Goal: Task Accomplishment & Management: Complete application form

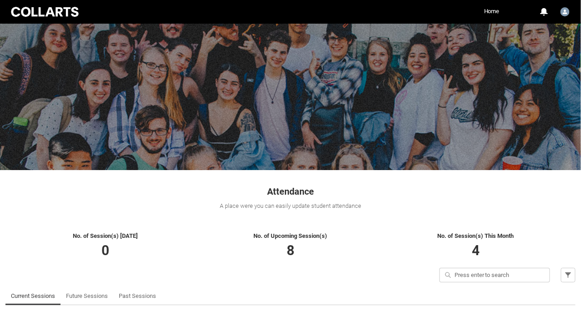
scroll to position [41, 0]
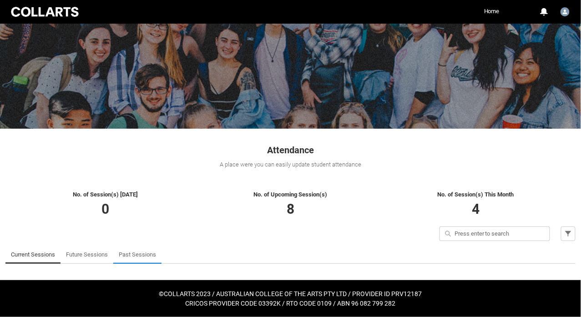
click at [128, 258] on link "Past Sessions" at bounding box center [137, 255] width 37 height 18
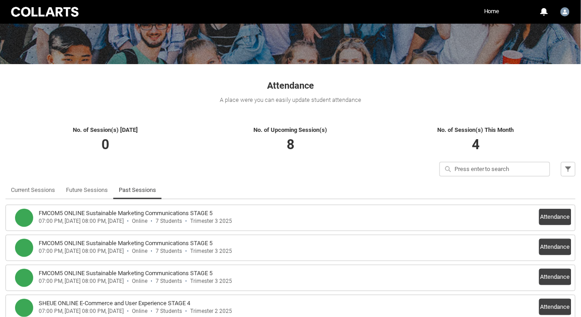
scroll to position [218, 0]
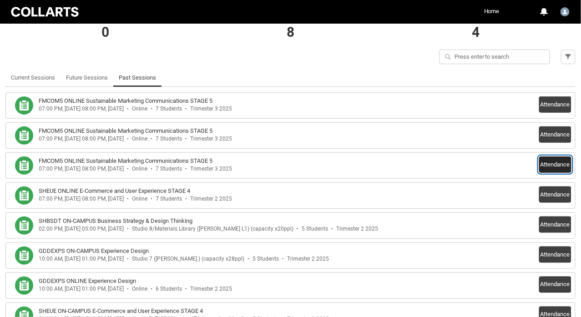
click at [552, 162] on button "Attendance" at bounding box center [555, 165] width 32 height 16
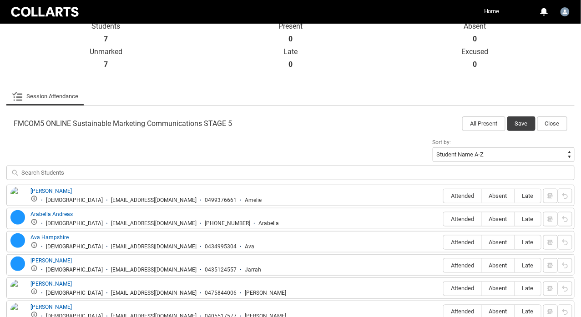
scroll to position [263, 0]
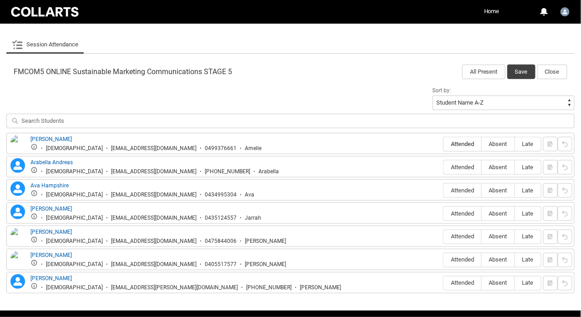
click at [469, 147] on span "Attended" at bounding box center [463, 144] width 38 height 7
click at [444, 144] on input "Attended" at bounding box center [443, 144] width 0 height 0
type lightning-radio-group "Attended"
radio input "true"
click at [462, 281] on span "Attended" at bounding box center [463, 283] width 38 height 7
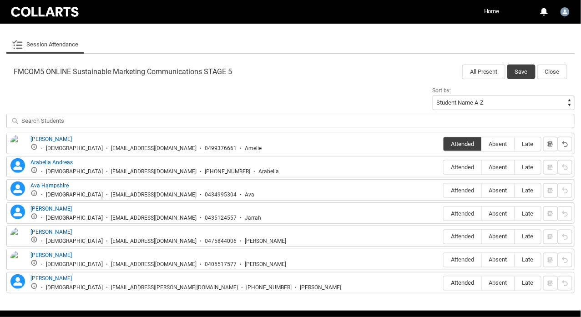
click at [444, 283] on input "Attended" at bounding box center [443, 283] width 0 height 0
type lightning-radio-group "Attended"
radio input "true"
click at [505, 259] on span "Absent" at bounding box center [498, 260] width 33 height 7
click at [482, 260] on input "Absent" at bounding box center [481, 260] width 0 height 0
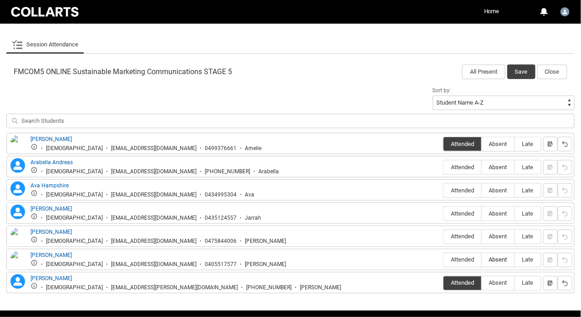
type lightning-radio-group "Absent"
radio input "true"
click at [502, 237] on span "Absent" at bounding box center [498, 236] width 33 height 7
click at [482, 237] on input "Absent" at bounding box center [481, 237] width 0 height 0
type lightning-radio-group "Absent"
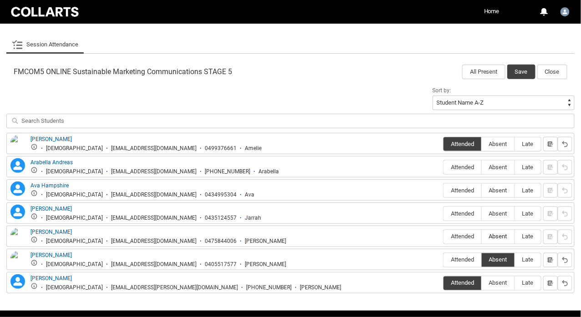
radio input "true"
click at [500, 213] on span "Absent" at bounding box center [498, 213] width 33 height 7
click at [482, 213] on input "Absent" at bounding box center [481, 213] width 0 height 0
type lightning-radio-group "Absent"
radio input "true"
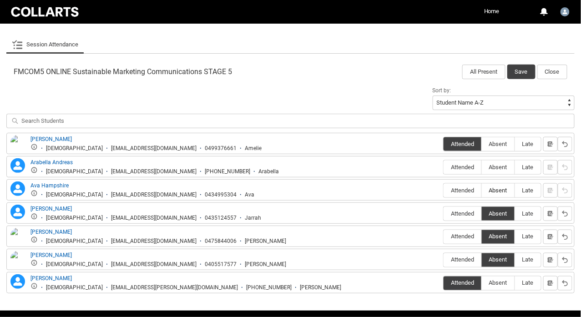
click at [497, 189] on span "Absent" at bounding box center [498, 190] width 33 height 7
click at [482, 190] on input "Absent" at bounding box center [481, 190] width 0 height 0
type lightning-radio-group "Absent"
radio input "true"
click at [495, 168] on span "Absent" at bounding box center [498, 167] width 33 height 7
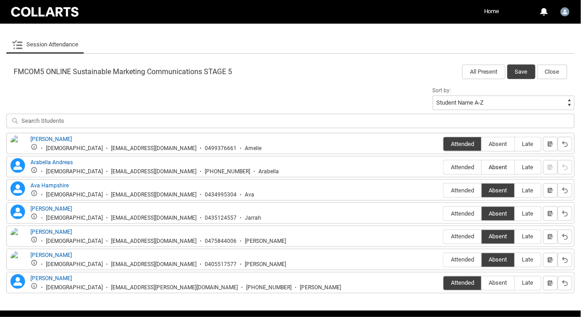
click at [482, 167] on input "Absent" at bounding box center [481, 167] width 0 height 0
type lightning-radio-group "Absent"
radio input "true"
click at [524, 75] on button "Save" at bounding box center [521, 72] width 28 height 15
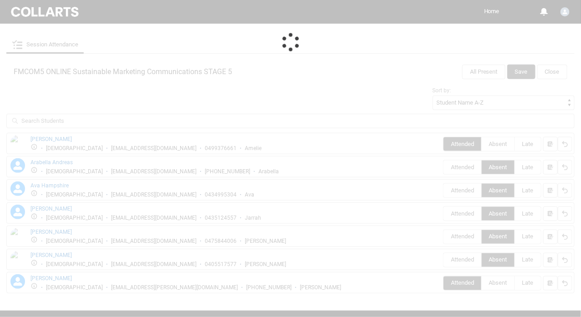
scroll to position [270, 0]
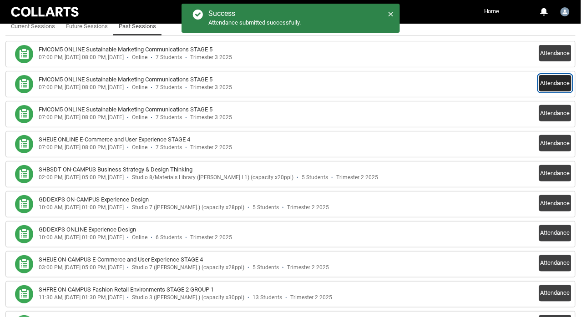
click at [547, 81] on button "Attendance" at bounding box center [555, 83] width 32 height 16
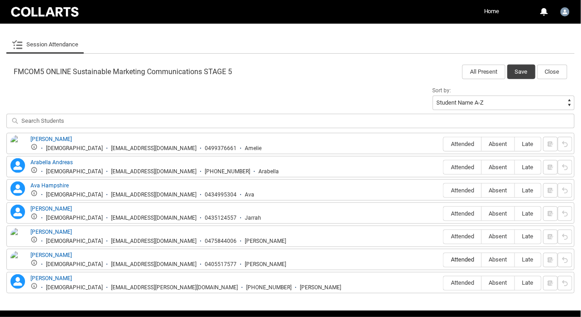
click at [459, 258] on span "Attended" at bounding box center [463, 260] width 38 height 7
click at [444, 260] on input "Attended" at bounding box center [443, 260] width 0 height 0
type lightning-radio-group "Attended"
radio input "true"
click at [461, 235] on span "Attended" at bounding box center [463, 236] width 38 height 7
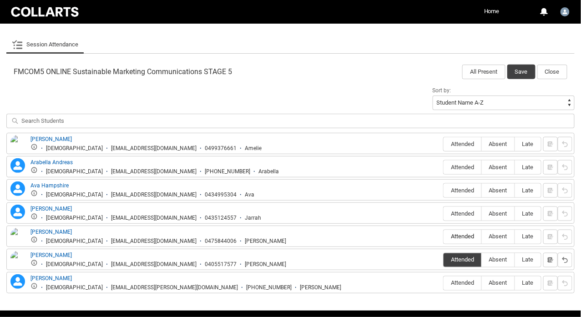
click at [444, 237] on input "Attended" at bounding box center [443, 237] width 0 height 0
type lightning-radio-group "Attended"
radio input "true"
click at [498, 144] on span "Absent" at bounding box center [498, 144] width 33 height 7
click at [482, 144] on input "Absent" at bounding box center [481, 144] width 0 height 0
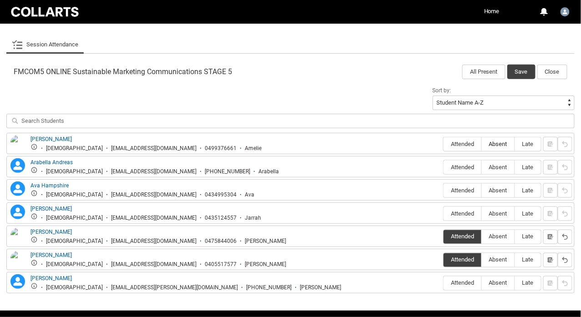
type lightning-radio-group "Absent"
radio input "true"
click at [498, 162] on label "Absent" at bounding box center [498, 168] width 33 height 14
click at [482, 167] on input "Absent" at bounding box center [481, 167] width 0 height 0
type lightning-radio-group "Absent"
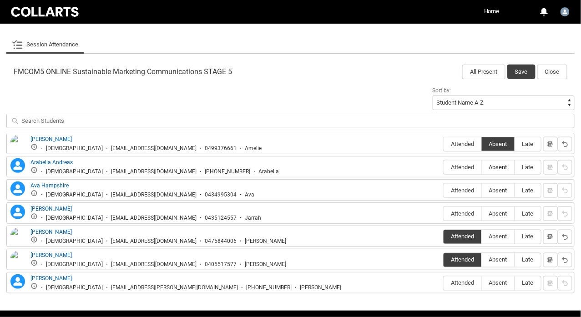
radio input "true"
click at [498, 186] on label "Absent" at bounding box center [498, 191] width 33 height 14
click at [482, 190] on input "Absent" at bounding box center [481, 190] width 0 height 0
type lightning-radio-group "Absent"
radio input "true"
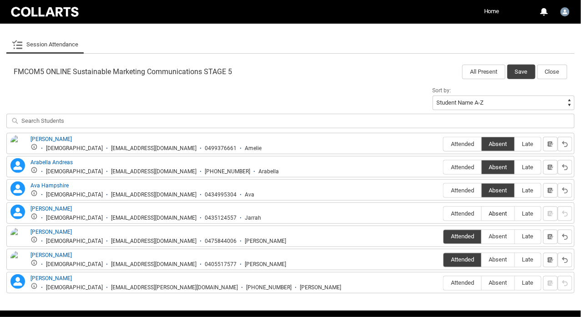
click at [497, 208] on label "Absent" at bounding box center [498, 214] width 33 height 14
click at [482, 213] on input "Absent" at bounding box center [481, 213] width 0 height 0
type lightning-radio-group "Absent"
radio input "true"
click at [499, 263] on label "Absent" at bounding box center [498, 260] width 33 height 14
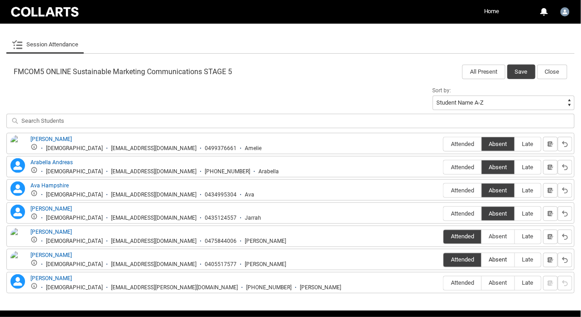
click at [482, 260] on input "Absent" at bounding box center [481, 260] width 0 height 0
type lightning-radio-group "Absent"
radio input "true"
click at [499, 281] on span "Absent" at bounding box center [498, 283] width 33 height 7
click at [482, 283] on input "Absent" at bounding box center [481, 283] width 0 height 0
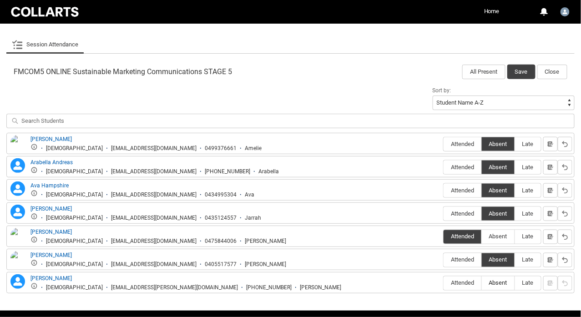
type lightning-radio-group "Absent"
radio input "true"
click at [469, 264] on label "Attended" at bounding box center [463, 260] width 38 height 14
click at [444, 260] on input "Attended" at bounding box center [443, 260] width 0 height 0
type lightning-radio-group "Attended"
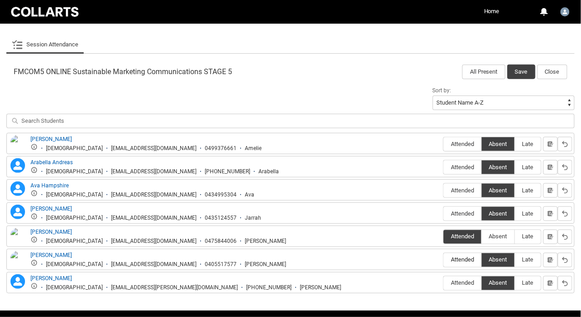
radio input "true"
click at [502, 259] on span "Absent" at bounding box center [498, 260] width 33 height 7
click at [482, 260] on input "Absent" at bounding box center [481, 260] width 0 height 0
type lightning-radio-group "Absent"
radio input "true"
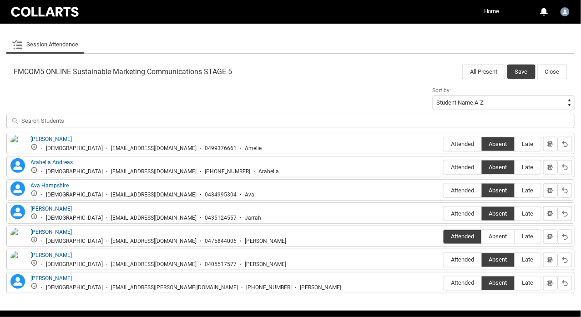
click at [464, 263] on label "Attended" at bounding box center [463, 260] width 38 height 14
click at [444, 260] on input "Attended" at bounding box center [443, 260] width 0 height 0
type lightning-radio-group "Attended"
radio input "true"
click at [521, 73] on button "Save" at bounding box center [521, 72] width 28 height 15
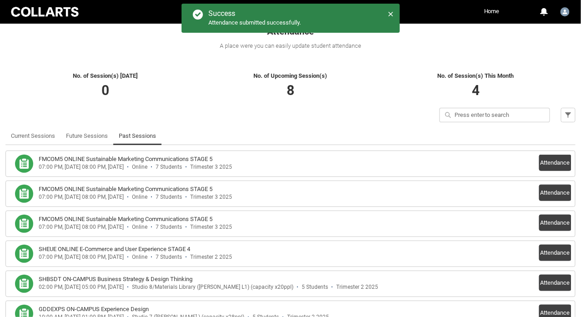
scroll to position [161, 0]
click at [549, 160] on button "Attendance" at bounding box center [555, 162] width 32 height 16
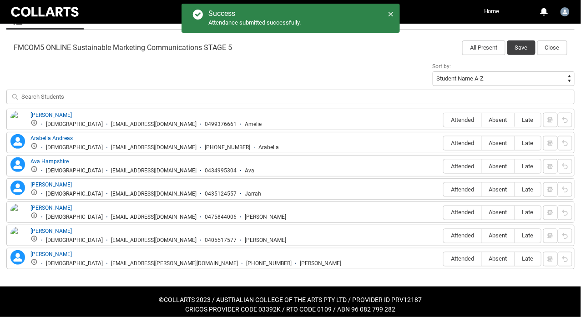
scroll to position [291, 0]
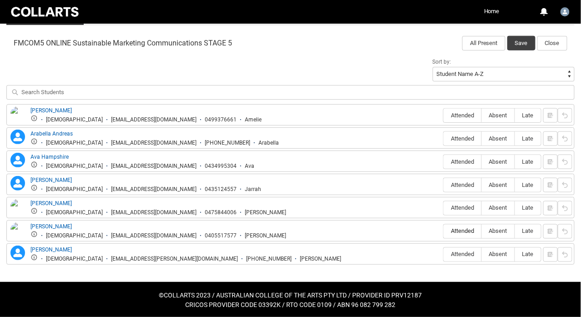
click at [466, 231] on span "Attended" at bounding box center [463, 231] width 38 height 7
click at [444, 231] on input "Attended" at bounding box center [443, 231] width 0 height 0
type lightning-radio-group "Attended"
radio input "true"
click at [503, 207] on span "Absent" at bounding box center [498, 208] width 33 height 7
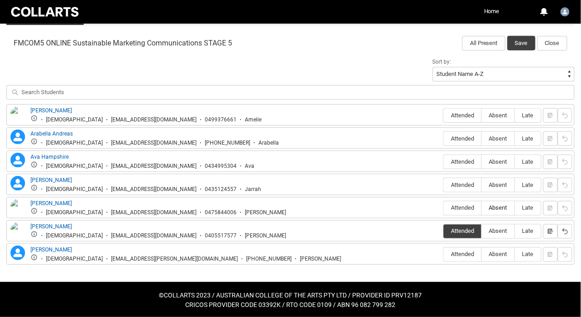
click at [482, 208] on input "Absent" at bounding box center [481, 208] width 0 height 0
type lightning-radio-group "Absent"
click at [563, 206] on lightning-primitive-icon "button" at bounding box center [565, 208] width 6 height 7
click at [496, 207] on span "Absent" at bounding box center [498, 208] width 33 height 7
click at [482, 208] on input "Absent" at bounding box center [481, 208] width 0 height 0
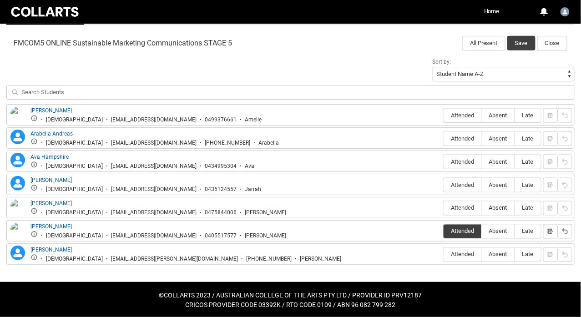
radio input "true"
click at [551, 206] on lightning-primitive-icon "button" at bounding box center [550, 208] width 6 height 7
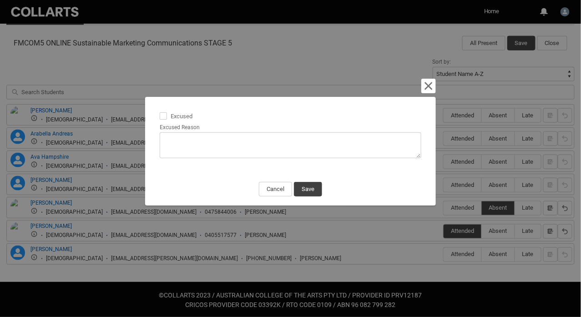
click at [164, 114] on span at bounding box center [163, 115] width 7 height 7
click at [160, 111] on input "Excused" at bounding box center [159, 111] width 0 height 0
type lightning-input "true"
checkbox input "true"
click at [172, 142] on textarea "Excused Reason" at bounding box center [291, 145] width 262 height 26
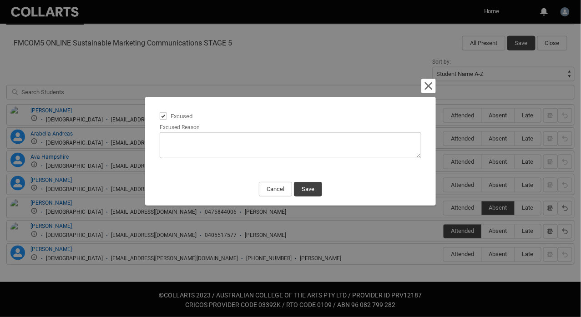
type lightning-textarea "E"
type textarea "E"
type lightning-textarea "Em"
type textarea "Em"
type lightning-textarea "Ema"
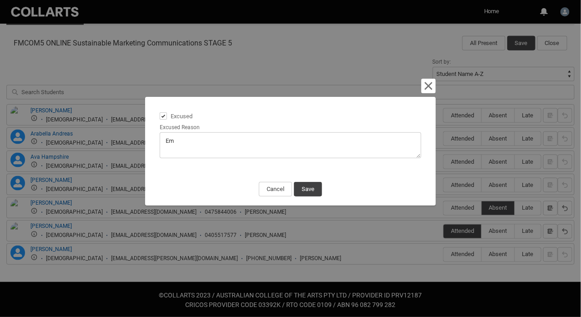
type textarea "Ema"
type lightning-textarea "Emak"
type textarea "Emak"
type lightning-textarea "Emakl"
type textarea "Emakl"
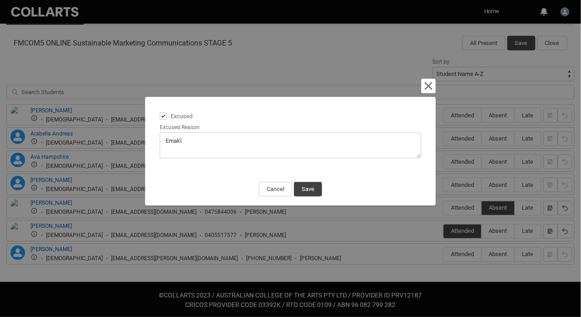
type lightning-textarea "Emakle"
type textarea "Emakle"
type lightning-textarea "Emakled"
type textarea "Emakled"
type lightning-textarea "Emakled"
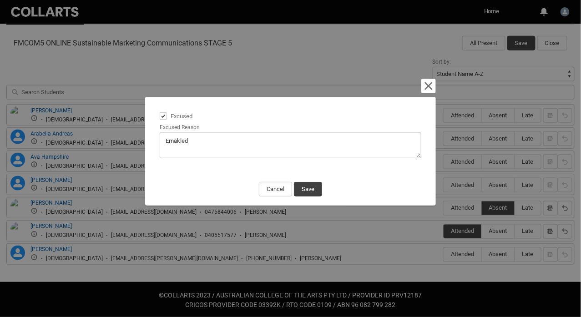
type textarea "Emakled"
type lightning-textarea "Emakled s"
type textarea "Emakled s"
type lightning-textarea "Emakled st"
type textarea "Emakled st"
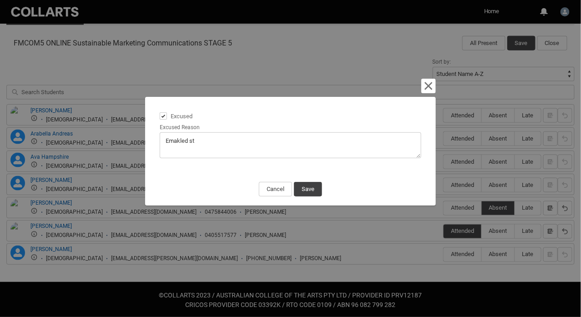
type lightning-textarea "Emakled sta"
type textarea "Emakled sta"
type lightning-textarea "Emakled stat"
type textarea "Emakled stat"
type lightning-textarea "Emakled stati"
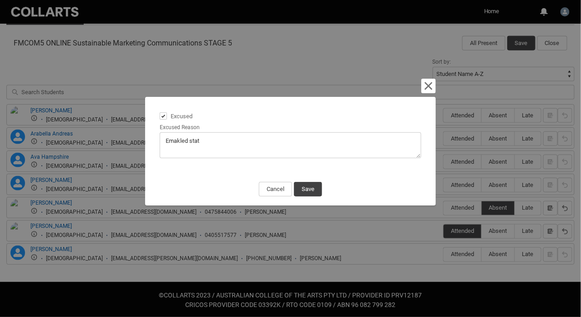
type textarea "Emakled stati"
type lightning-textarea "Emakled [MEDICAL_DATA]"
type textarea "Emakled [MEDICAL_DATA]"
type lightning-textarea "Emakled stating"
type textarea "Emakled stating"
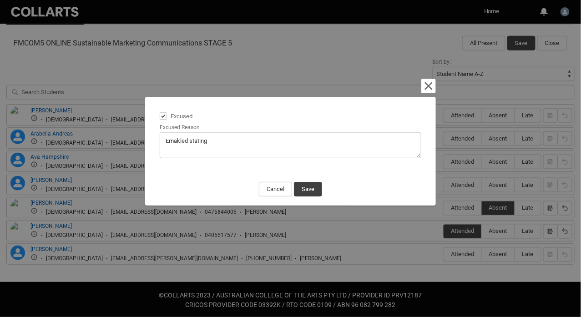
type lightning-textarea "Emakled stating"
type textarea "Emakled stating"
type lightning-textarea "Emakled stating t"
type textarea "Emakled stating t"
type lightning-textarea "Emakled stating th"
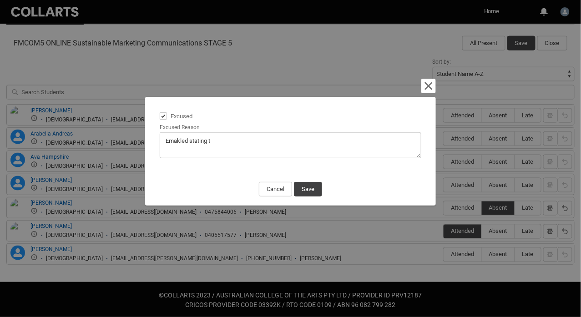
type textarea "Emakled stating th"
type lightning-textarea "Emakled stating tha"
type textarea "Emakled stating tha"
type lightning-textarea "Emakled stating that"
type textarea "Emakled stating that"
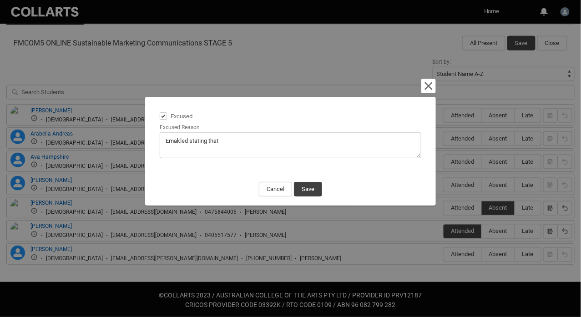
type lightning-textarea "Emakled stating that"
type textarea "Emakled stating that"
type lightning-textarea "Emakled stating that h"
type textarea "Emakled stating that h"
type lightning-textarea "Emakled stating that ha"
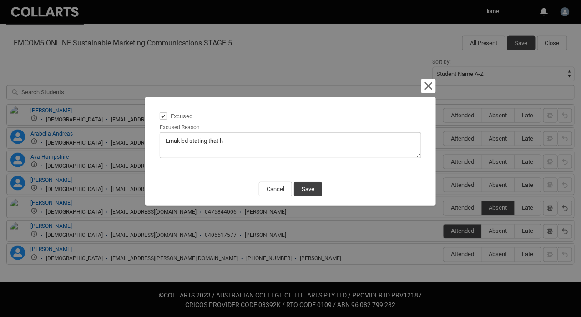
type textarea "Emakled stating that ha"
type lightning-textarea "Emakled stating that had"
type textarea "Emakled stating that had"
type lightning-textarea "Emakled stating that had"
type textarea "Emakled stating that had"
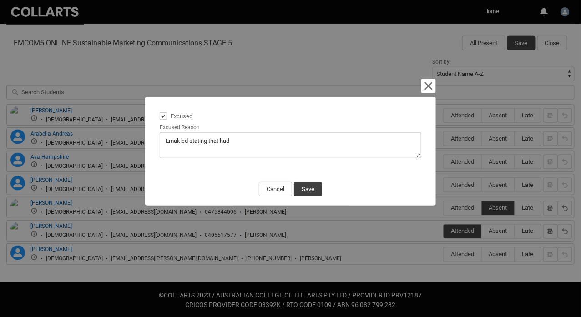
type lightning-textarea "Emakled stating that had a"
type textarea "Emakled stating that had a"
type lightning-textarea "Emakled stating that had a"
type textarea "Emakled stating that had a"
type lightning-textarea "Emakled stating that had a p"
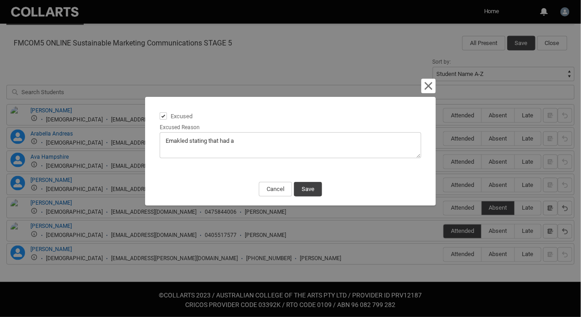
type textarea "Emakled stating that had a p"
type lightning-textarea "Emakled stating that had a pr"
type textarea "Emakled stating that had a pr"
type lightning-textarea "Emakled stating that had a p"
type textarea "Emakled stating that had a p"
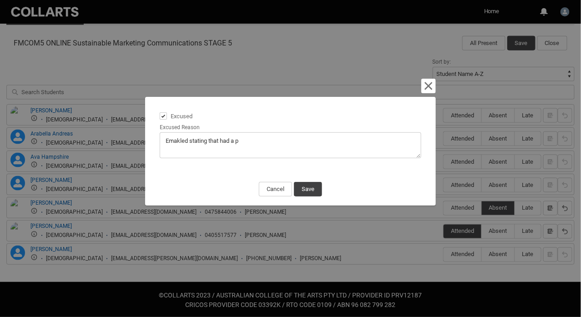
type lightning-textarea "Emakled stating that had a"
type textarea "Emakled stating that had a"
type lightning-textarea "Emakled stating that had a"
type textarea "Emakled stating that had a"
type lightning-textarea "Emakled stating that had a"
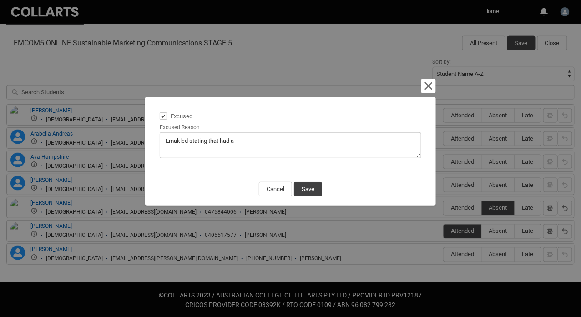
type textarea "Emakled stating that had a"
type lightning-textarea "Emakled stating that had a f"
type textarea "Emakled stating that had a f"
type lightning-textarea "Emakled stating that had a fa"
type textarea "Emakled stating that had a fa"
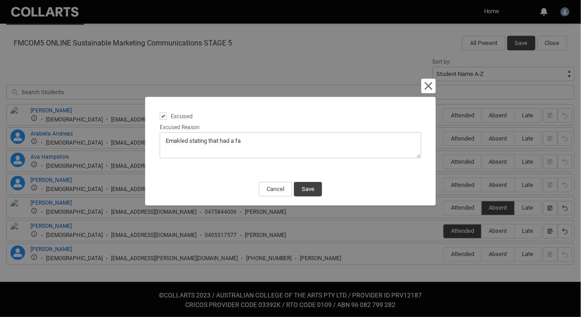
type lightning-textarea "Emakled stating that had a fam"
type textarea "Emakled stating that had a fam"
type lightning-textarea "Emakled stating that had a fami"
type textarea "Emakled stating that had a fami"
type lightning-textarea "Emakled stating that had a famil"
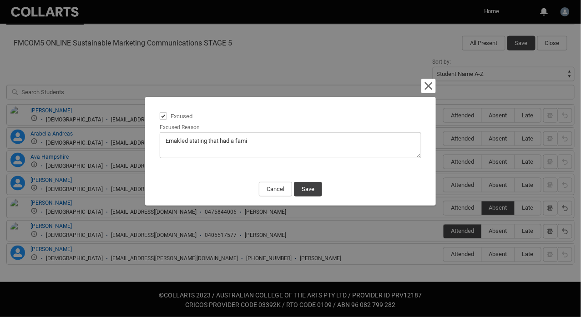
type textarea "Emakled stating that had a famil"
type lightning-textarea "Emakled stating that had a family"
type textarea "Emakled stating that had a family"
click at [188, 142] on textarea "Excused Reason" at bounding box center [291, 145] width 262 height 26
type lightning-textarea "Emakle stating that had a family"
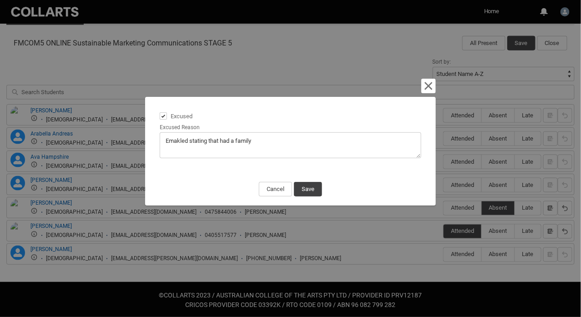
type textarea "Emakle stating that had a family"
type lightning-textarea "Emakl stating that had a family"
type textarea "Emakl stating that had a family"
type lightning-textarea "Emak stating that had a family"
type textarea "Emak stating that had a family"
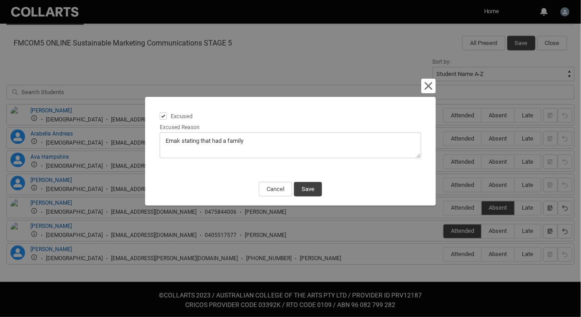
type lightning-textarea "Ema stating that had a family"
type textarea "Ema stating that had a family"
type lightning-textarea "Emai stating that had a family"
type textarea "Emai stating that had a family"
type lightning-textarea "Email stating that had a family"
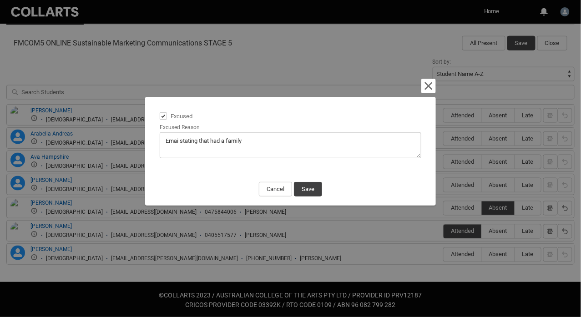
type textarea "Email stating that had a family"
type lightning-textarea "Emaile stating that had a family"
type textarea "Emaile stating that had a family"
type lightning-textarea "Emailed stating that had a family"
type textarea "Emailed stating that had a family"
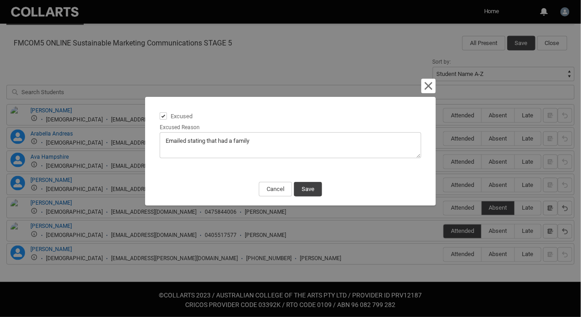
click at [260, 140] on textarea "Excused Reason" at bounding box center [291, 145] width 262 height 26
type lightning-textarea "Emailed stating that had a family"
type textarea "Emailed stating that had a family"
type lightning-textarea "Emailed stating that had a family e"
type textarea "Emailed stating that had a family e"
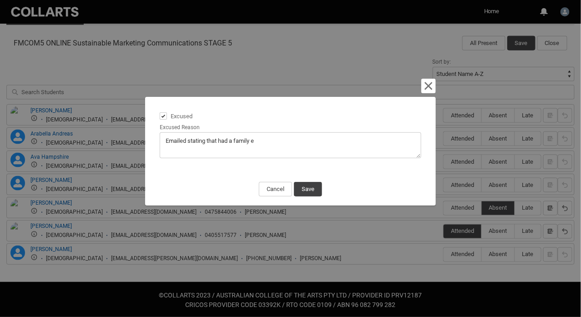
type lightning-textarea "Emailed stating that had a family en"
type textarea "Emailed stating that had a family en"
type lightning-textarea "Emailed stating that had a family ena"
type textarea "Emailed stating that had a family ena"
type lightning-textarea "Emailed stating that had a family enag"
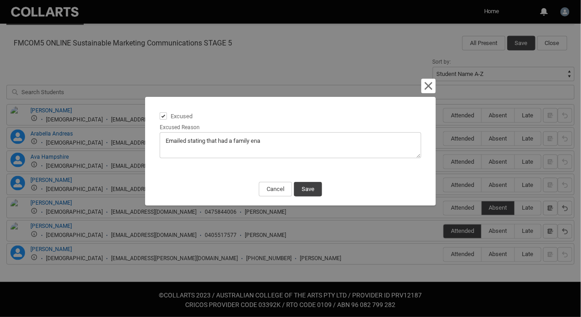
type textarea "Emailed stating that had a family enag"
type lightning-textarea "Emailed stating that had a family enagg"
type textarea "Emailed stating that had a family enagg"
type lightning-textarea "Emailed stating that had a family enagge"
type textarea "Emailed stating that had a family enagge"
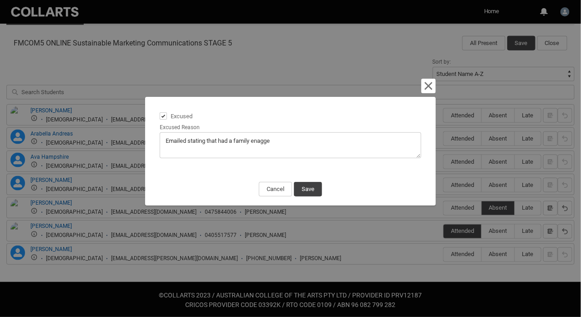
type lightning-textarea "Emailed stating that had a family enaggem"
type textarea "Emailed stating that had a family enaggem"
type lightning-textarea "Emailed stating that had a family enaggemn"
type textarea "Emailed stating that had a family enaggemn"
type lightning-textarea "Emailed stating that had a family enaggemnt"
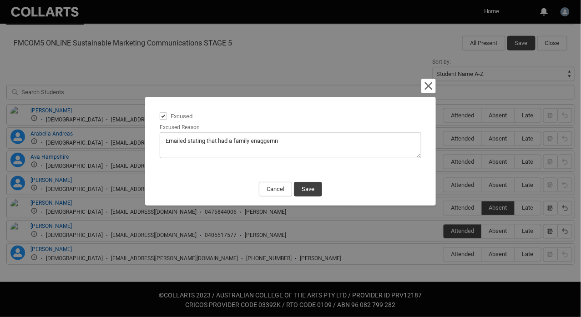
type textarea "Emailed stating that had a family enaggemnt"
type lightning-textarea "Emailed stating that had a family enaggemn"
type textarea "Emailed stating that had a family enaggemn"
type lightning-textarea "Emailed stating that had a family enaggem"
type textarea "Emailed stating that had a family enaggem"
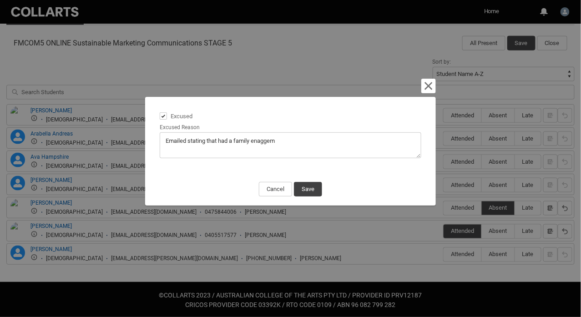
type lightning-textarea "Emailed stating that had a family enagge"
type textarea "Emailed stating that had a family enagge"
type lightning-textarea "Emailed stating that had a family enagg"
type textarea "Emailed stating that had a family enagg"
type lightning-textarea "Emailed stating that had a family enag"
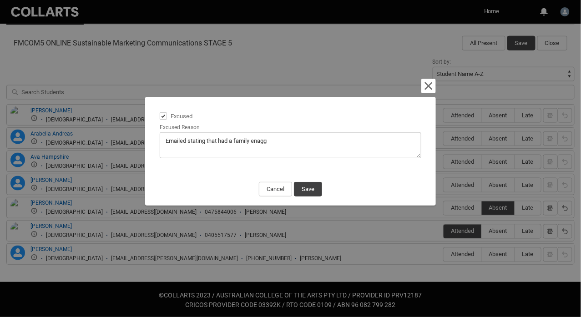
type textarea "Emailed stating that had a family enag"
type lightning-textarea "Emailed stating that had a family ena"
type textarea "Emailed stating that had a family ena"
type lightning-textarea "Emailed stating that had a family en"
type textarea "Emailed stating that had a family en"
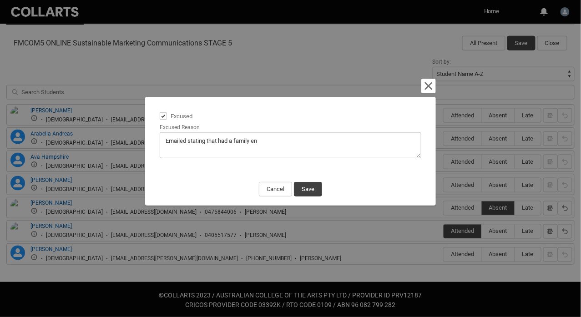
type lightning-textarea "Emailed stating that had a family eng"
type textarea "Emailed stating that had a family eng"
type lightning-textarea "Emailed stating that had a family enga"
type textarea "Emailed stating that had a family enga"
type lightning-textarea "Emailed stating that had a family engag"
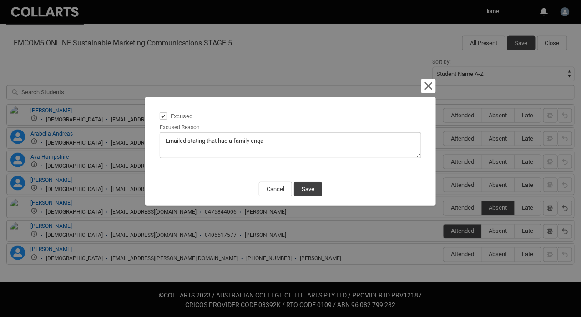
type textarea "Emailed stating that had a family engag"
type lightning-textarea "Emailed stating that had a family engage"
type textarea "Emailed stating that had a family engage"
type lightning-textarea "Emailed stating that had a family engagem"
type textarea "Emailed stating that had a family engagem"
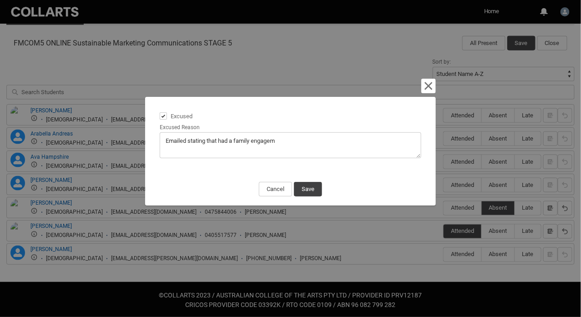
type lightning-textarea "Emailed stating that had a family engageme"
type textarea "Emailed stating that had a family engageme"
type lightning-textarea "Emailed stating that had a family engagemen"
type textarea "Emailed stating that had a family engagemen"
type lightning-textarea "Emailed stating that had a family engagement"
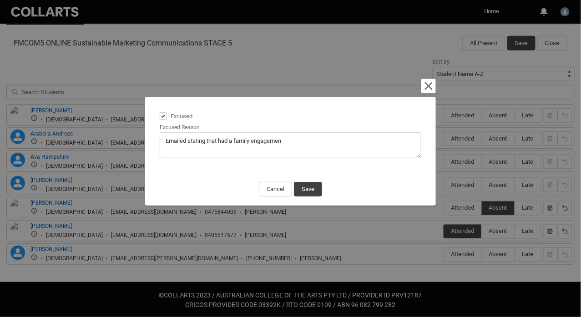
type textarea "Emailed stating that had a family engagement"
click at [303, 191] on button "Save" at bounding box center [308, 189] width 28 height 15
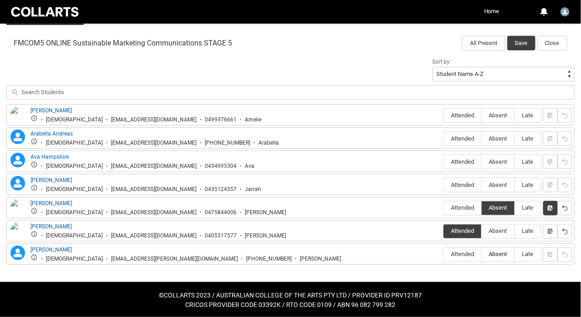
click at [492, 251] on span "Absent" at bounding box center [498, 254] width 33 height 7
click at [482, 254] on input "Absent" at bounding box center [481, 254] width 0 height 0
type lightning-radio-group "Absent"
radio input "true"
click at [497, 185] on span "Absent" at bounding box center [498, 185] width 33 height 7
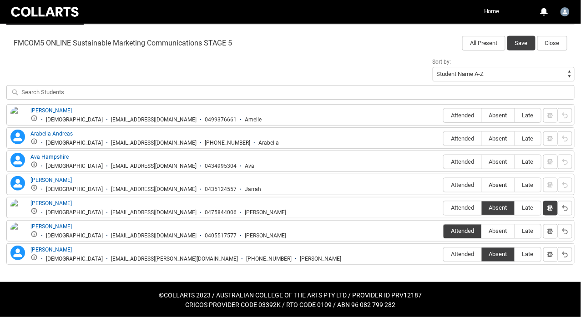
click at [482, 185] on input "Absent" at bounding box center [481, 185] width 0 height 0
type lightning-radio-group "Absent"
radio input "true"
click at [497, 160] on span "Absent" at bounding box center [498, 161] width 33 height 7
click at [482, 162] on input "Absent" at bounding box center [481, 162] width 0 height 0
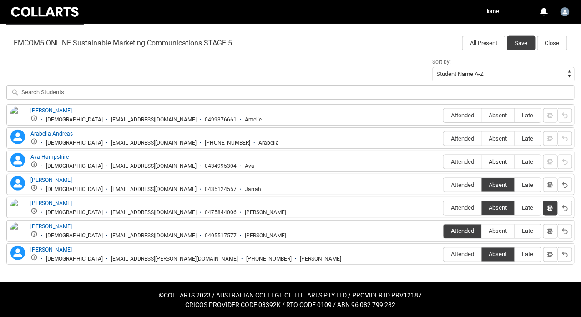
type lightning-radio-group "Absent"
radio input "true"
click at [497, 134] on label "Absent" at bounding box center [498, 139] width 33 height 14
click at [482, 138] on input "Absent" at bounding box center [481, 138] width 0 height 0
type lightning-radio-group "Absent"
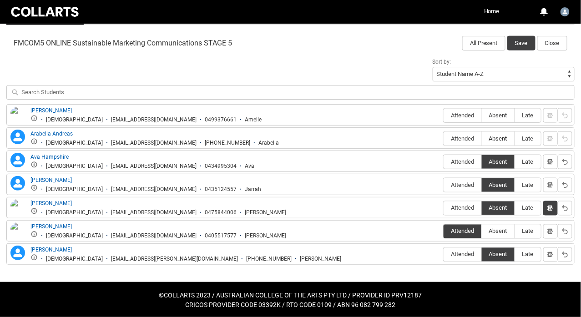
radio input "true"
click at [497, 109] on label "Absent" at bounding box center [498, 116] width 33 height 14
click at [482, 115] on input "Absent" at bounding box center [481, 115] width 0 height 0
type lightning-radio-group "Absent"
radio input "true"
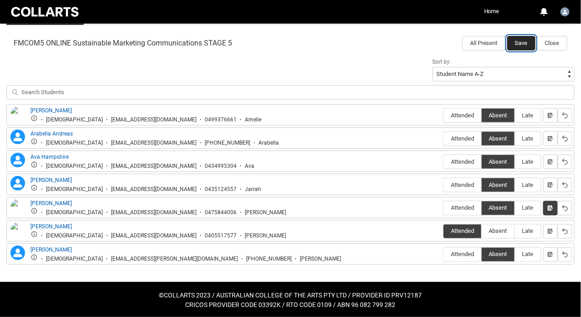
click at [524, 42] on button "Save" at bounding box center [521, 43] width 28 height 15
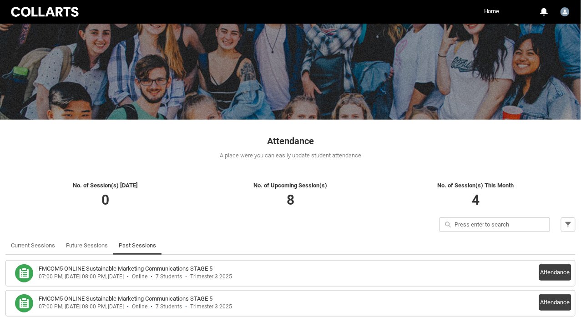
scroll to position [0, 0]
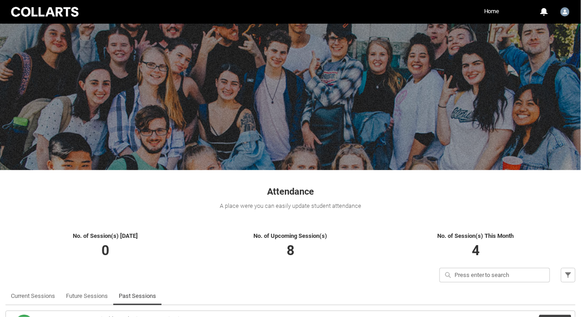
click at [50, 16] on div at bounding box center [44, 11] width 71 height 13
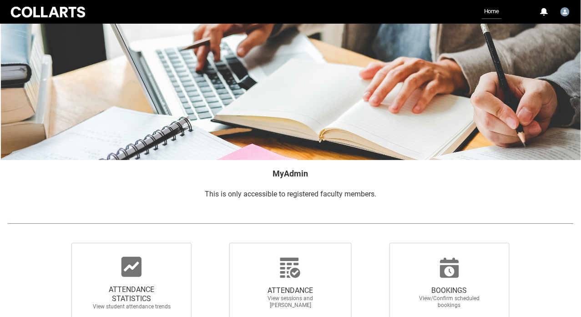
scroll to position [183, 0]
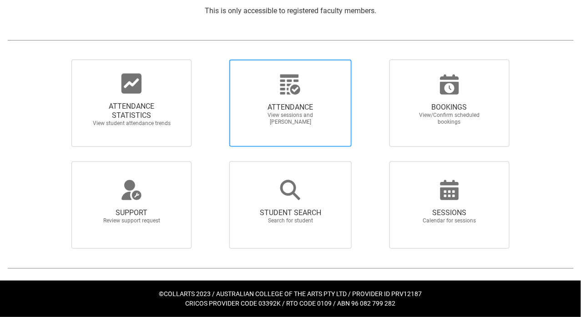
click at [302, 100] on span "ATTENDANCE View sessions and [PERSON_NAME]" at bounding box center [290, 114] width 87 height 37
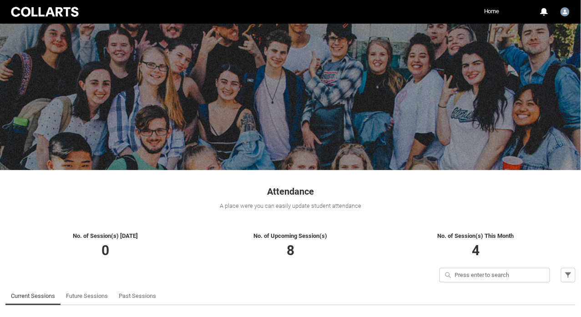
scroll to position [41, 0]
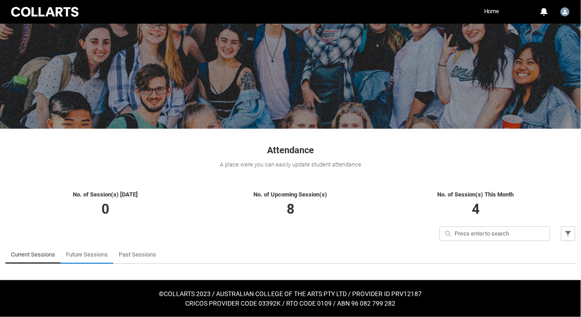
click at [86, 255] on link "Future Sessions" at bounding box center [87, 255] width 42 height 18
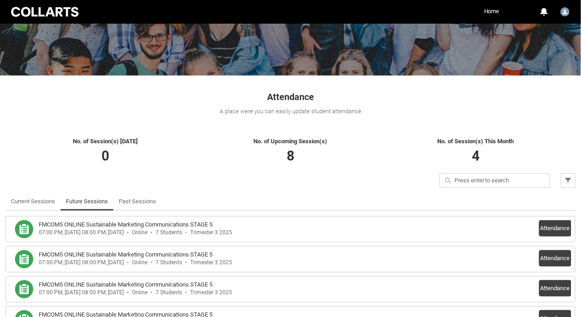
scroll to position [151, 0]
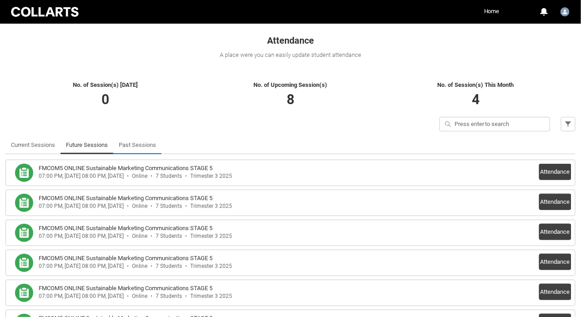
click at [139, 143] on link "Past Sessions" at bounding box center [137, 145] width 37 height 18
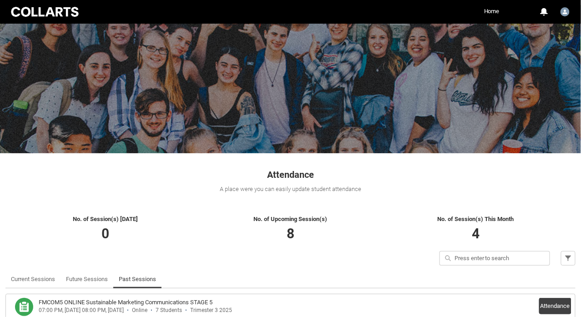
scroll to position [0, 0]
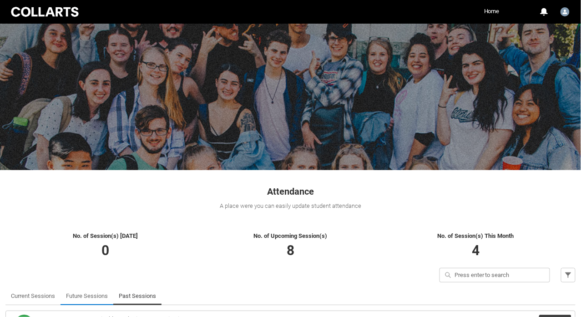
click at [82, 294] on link "Future Sessions" at bounding box center [87, 296] width 42 height 18
